Goal: Task Accomplishment & Management: Manage account settings

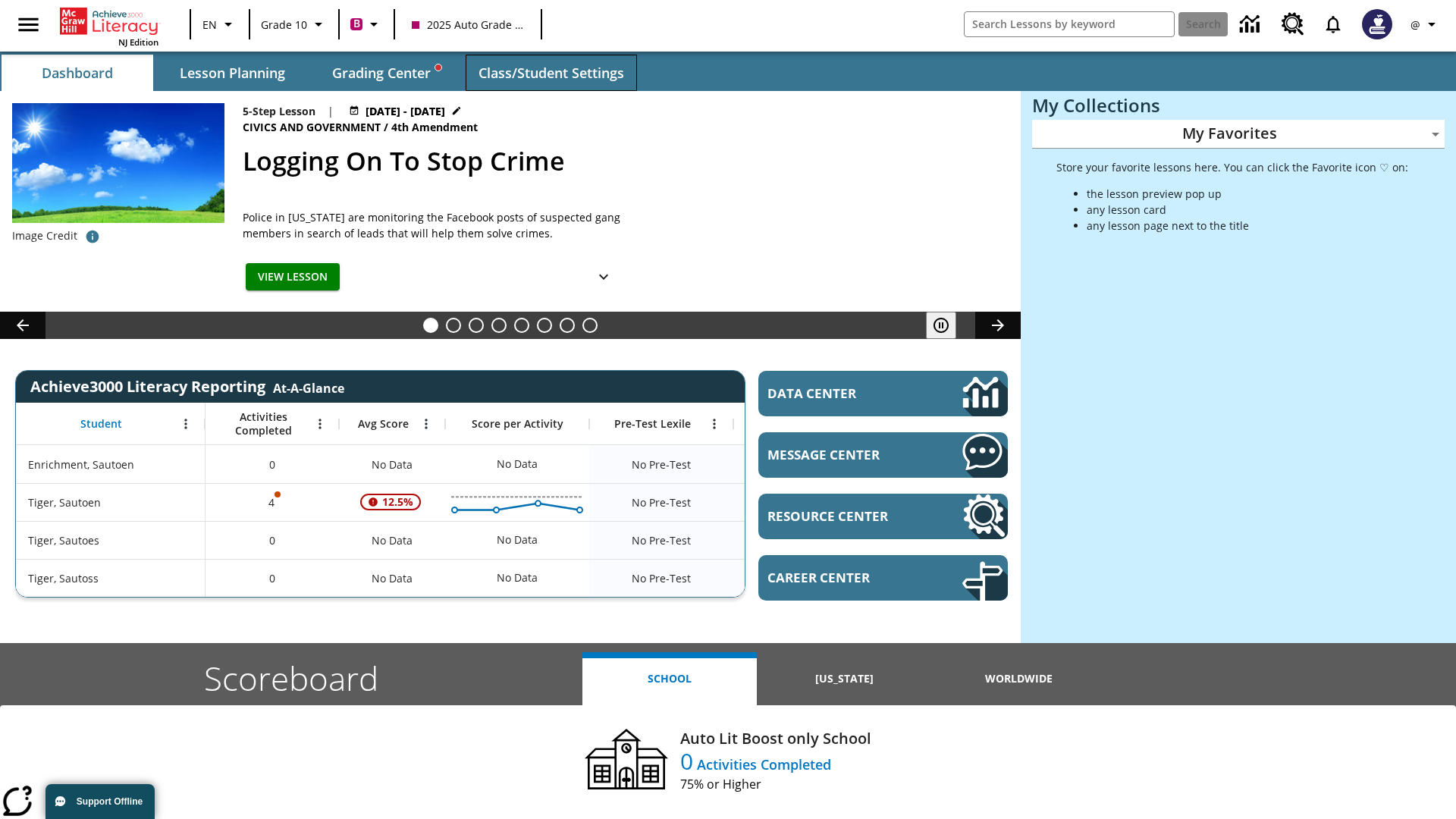
click at [550, 72] on span "Class/Student Settings" at bounding box center [551, 72] width 146 height 17
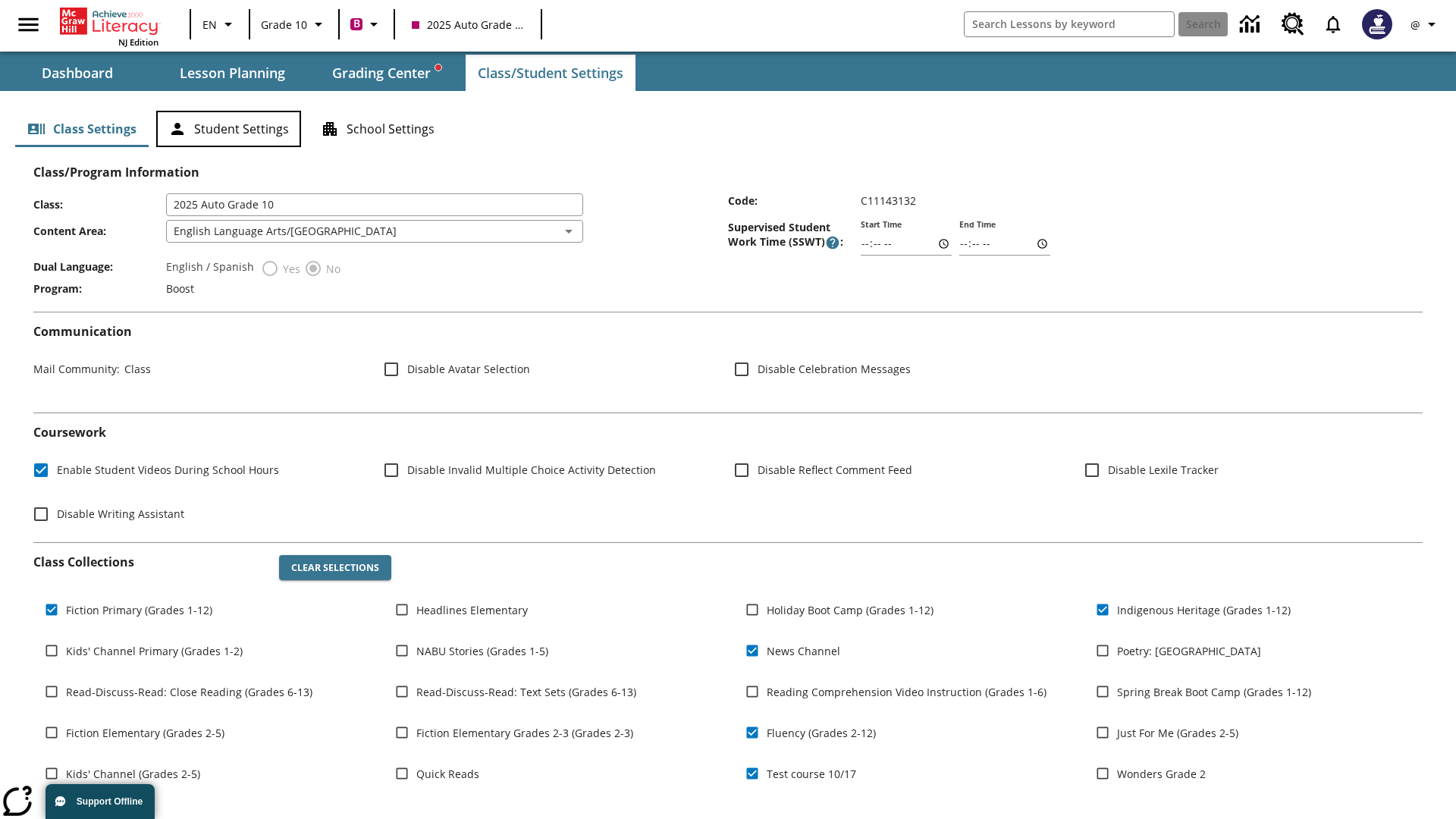
click at [228, 129] on button "Student Settings" at bounding box center [228, 129] width 145 height 37
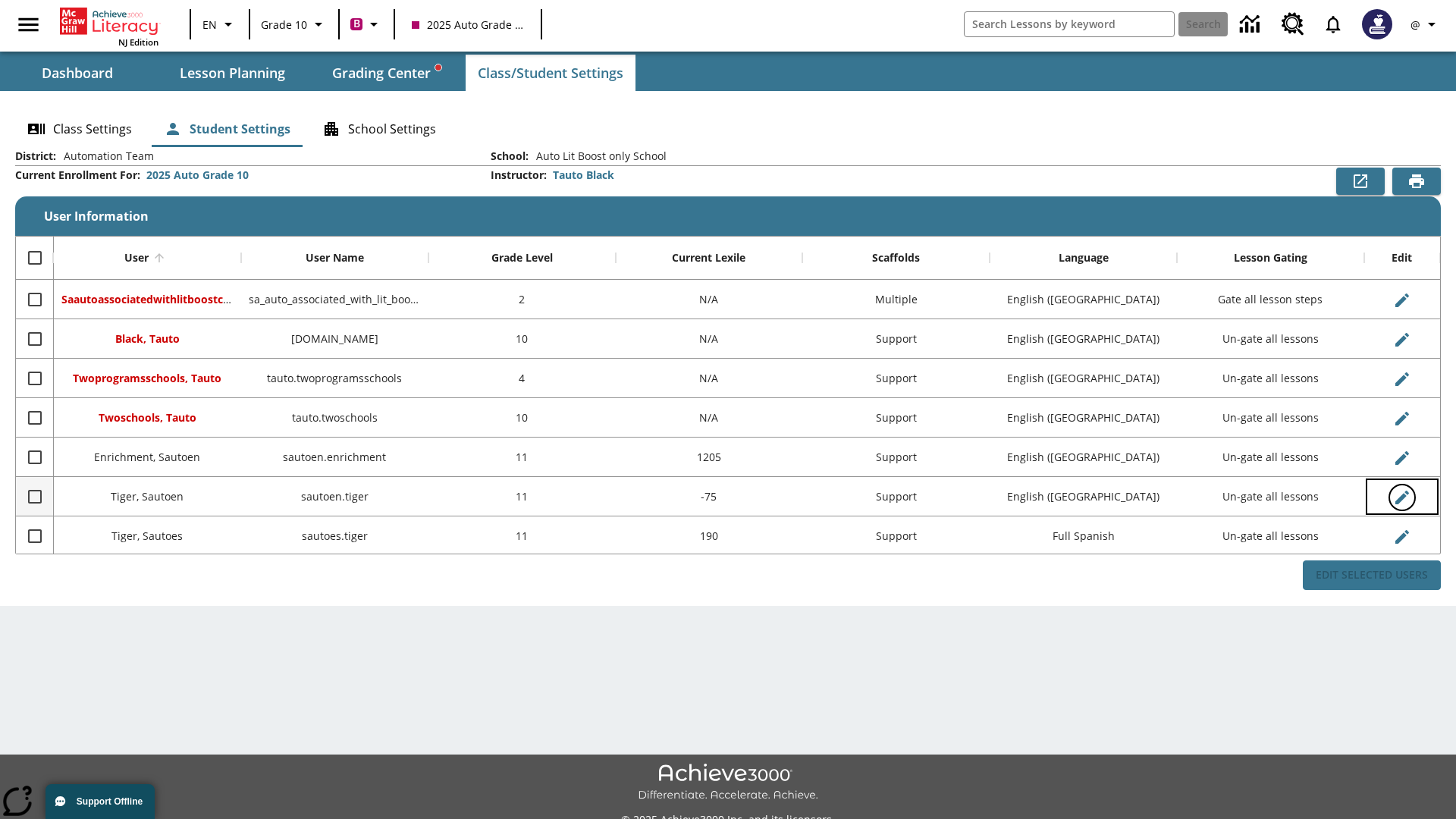
click at [1402, 496] on icon "Edit User" at bounding box center [1402, 497] width 14 height 14
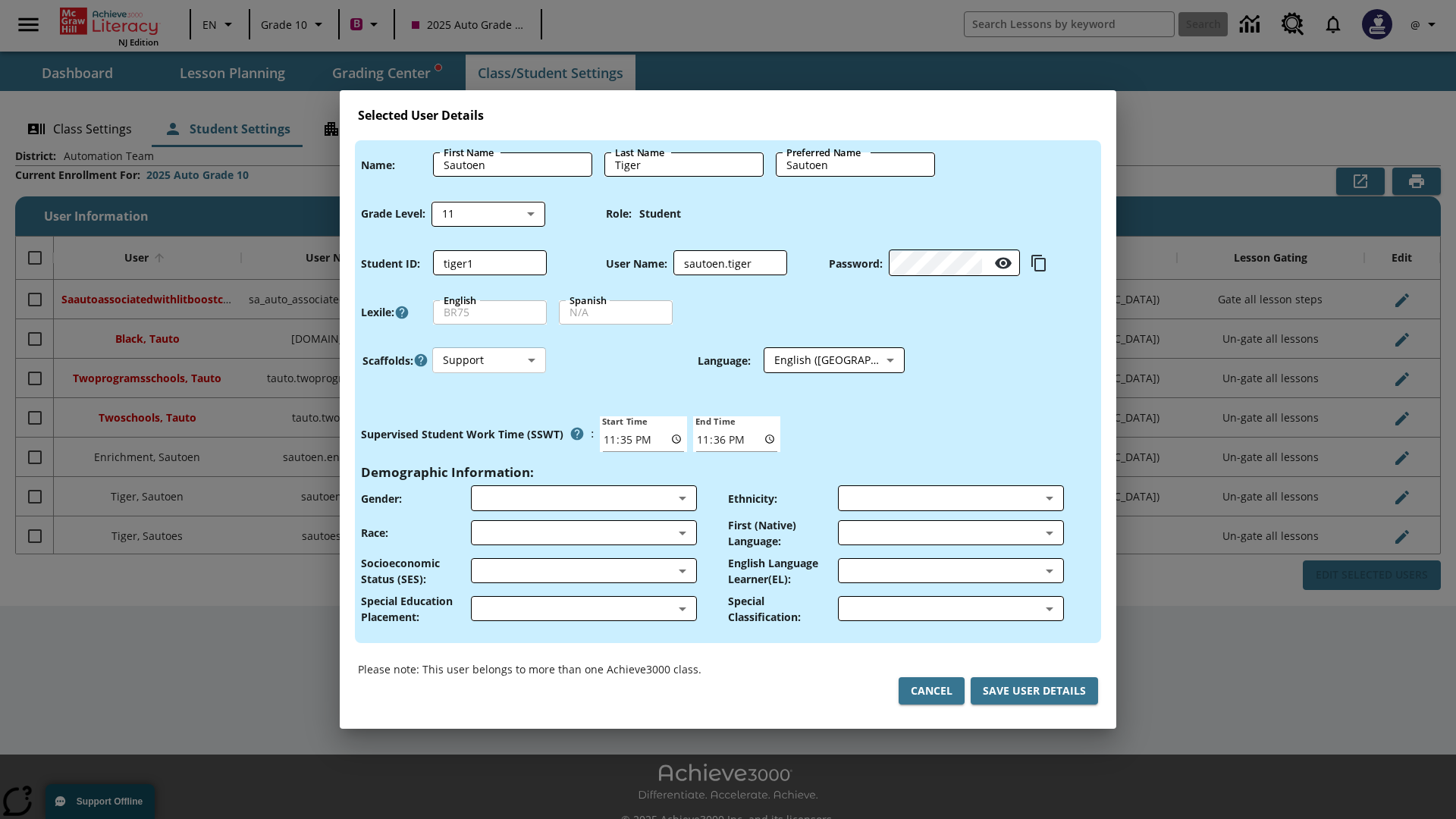
click at [489, 360] on body "Skip to main content NJ Edition EN Grade 10 B 2025 Auto Grade 10 Search 0 @ Das…" at bounding box center [728, 426] width 1456 height 852
click at [489, 416] on li "Support" at bounding box center [489, 416] width 114 height 25
click at [820, 360] on body "Skip to main content NJ Edition EN Grade 10 B 2025 Auto Grade 10 Search 0 @ Das…" at bounding box center [728, 426] width 1456 height 852
click at [489, 360] on body "Skip to main content NJ Edition EN Grade 10 B 2025 Auto Grade 10 Search 0 @ Das…" at bounding box center [728, 426] width 1456 height 852
click at [489, 441] on li "Enrichment" at bounding box center [489, 441] width 114 height 25
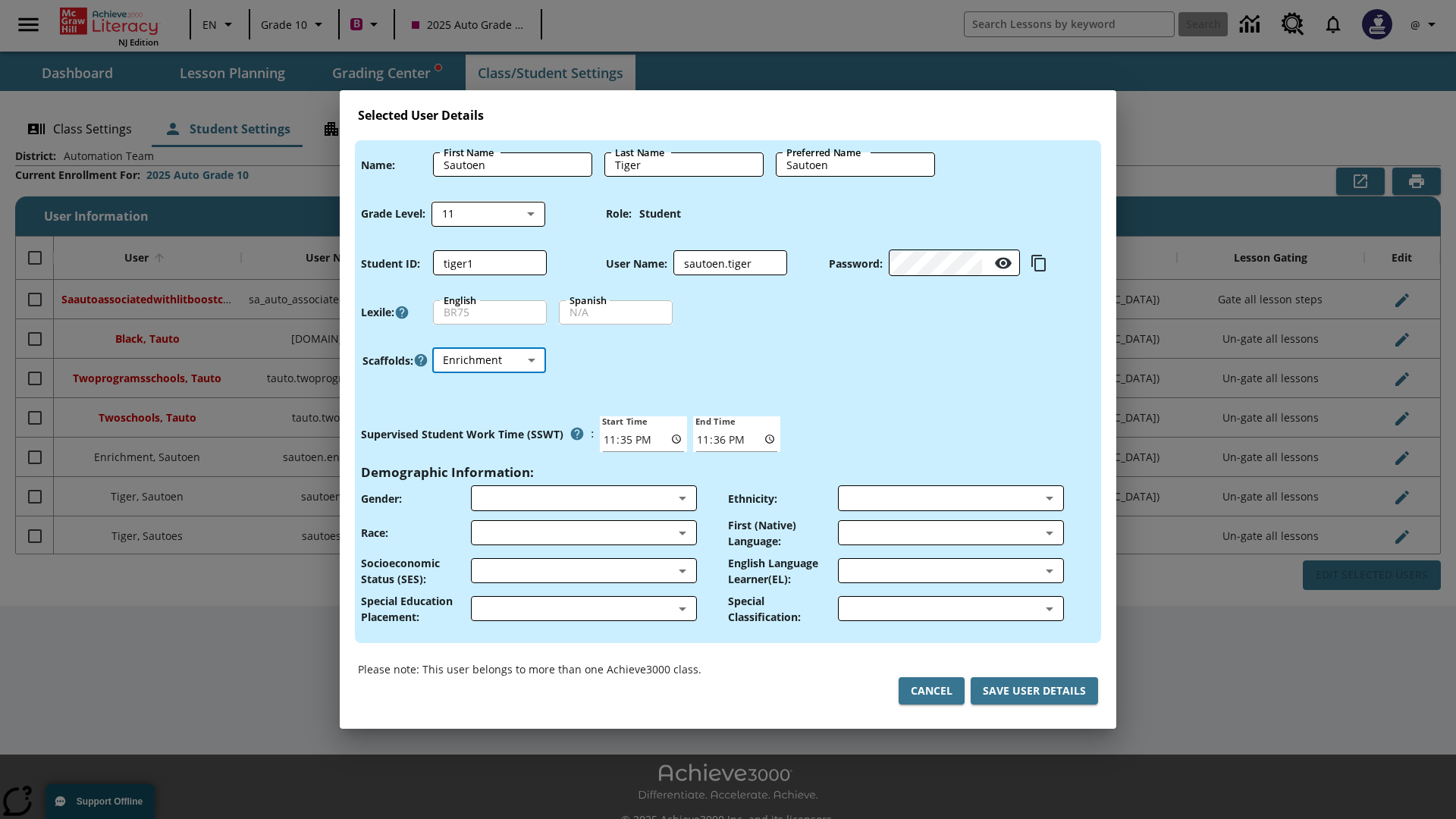
click at [489, 360] on body "Skip to main content NJ Edition EN Grade 10 B 2025 Auto Grade 10 Search 0 @ Das…" at bounding box center [728, 426] width 1456 height 852
click at [489, 392] on li "Standard" at bounding box center [489, 391] width 114 height 25
type input "0"
click at [489, 360] on body "Skip to main content NJ Edition EN Grade 10 B 2025 Auto Grade 10 Search 0 @ Das…" at bounding box center [728, 426] width 1456 height 852
